Goal: Information Seeking & Learning: Learn about a topic

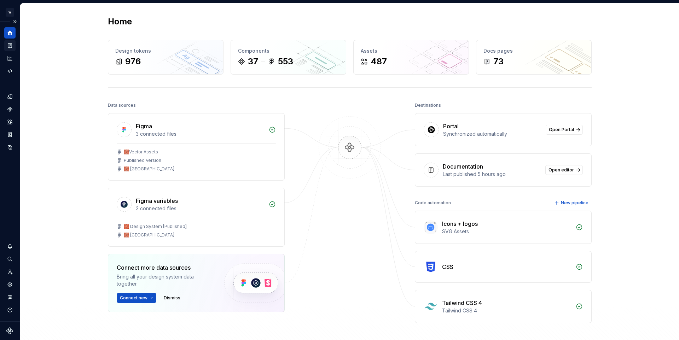
click at [12, 47] on icon "Documentation" at bounding box center [10, 45] width 6 height 6
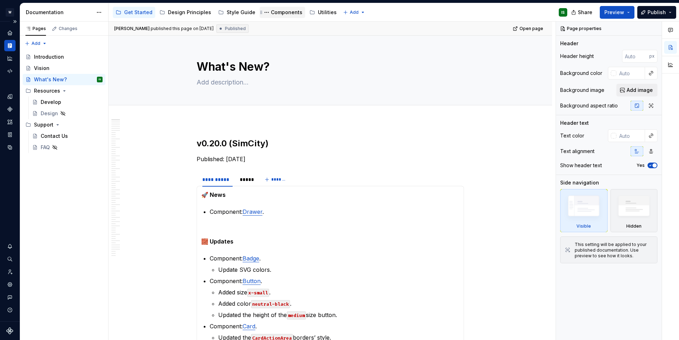
click at [271, 12] on div "Components" at bounding box center [286, 12] width 31 height 7
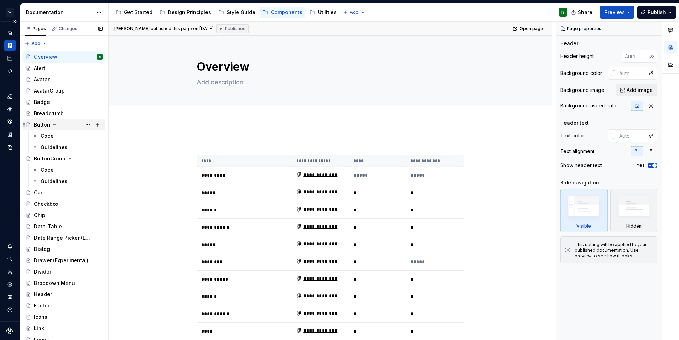
click at [68, 127] on div "Button" at bounding box center [68, 125] width 69 height 10
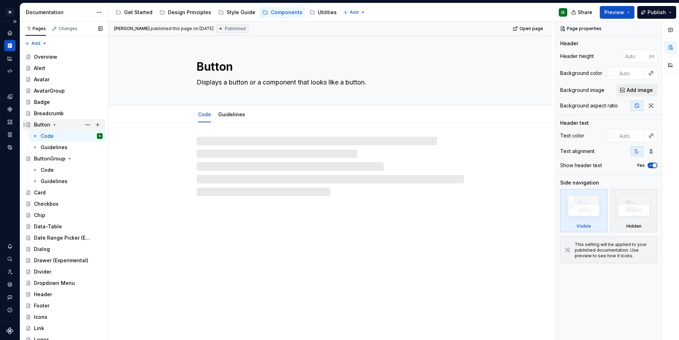
click at [52, 124] on icon "Page tree" at bounding box center [55, 125] width 6 height 6
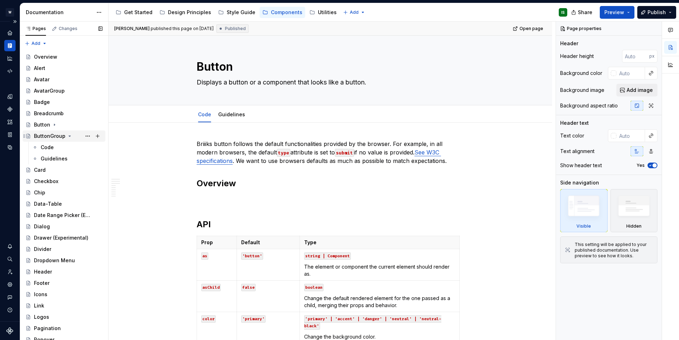
click at [67, 136] on icon "Page tree" at bounding box center [70, 136] width 6 height 6
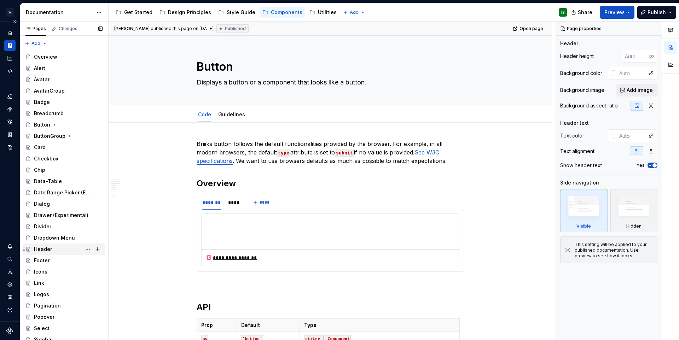
click at [67, 250] on div "Header" at bounding box center [68, 250] width 69 height 10
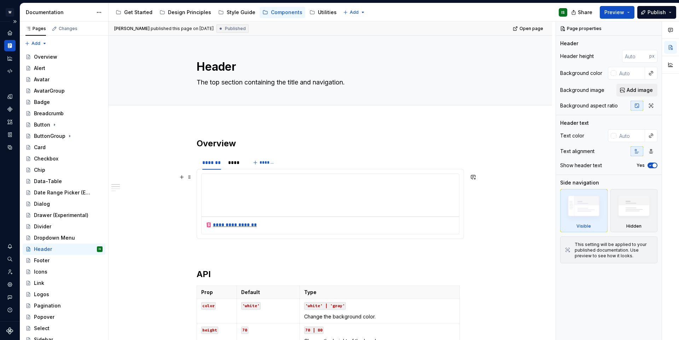
click at [229, 225] on div "**********" at bounding box center [231, 225] width 51 height 7
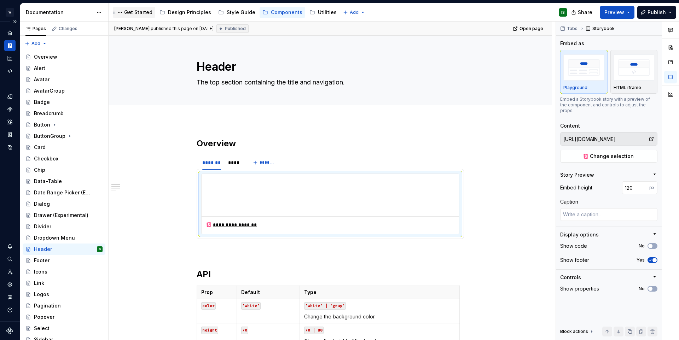
click at [127, 12] on div "Get Started" at bounding box center [138, 12] width 28 height 7
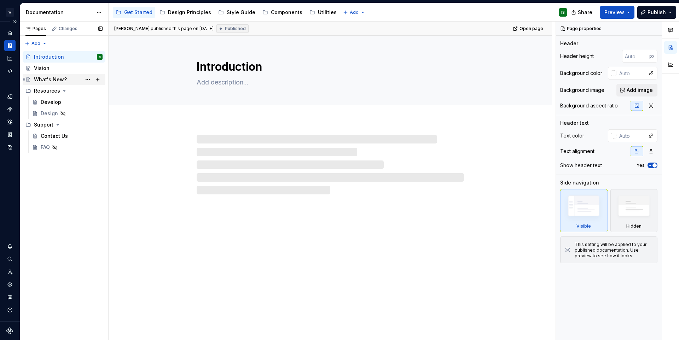
click at [49, 80] on div "What's New?" at bounding box center [50, 79] width 33 height 7
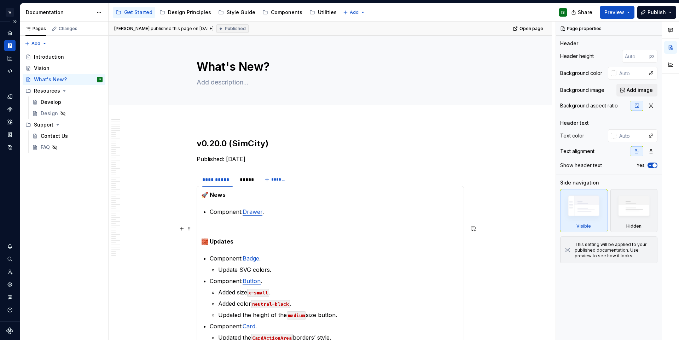
type textarea "*"
